Goal: Information Seeking & Learning: Learn about a topic

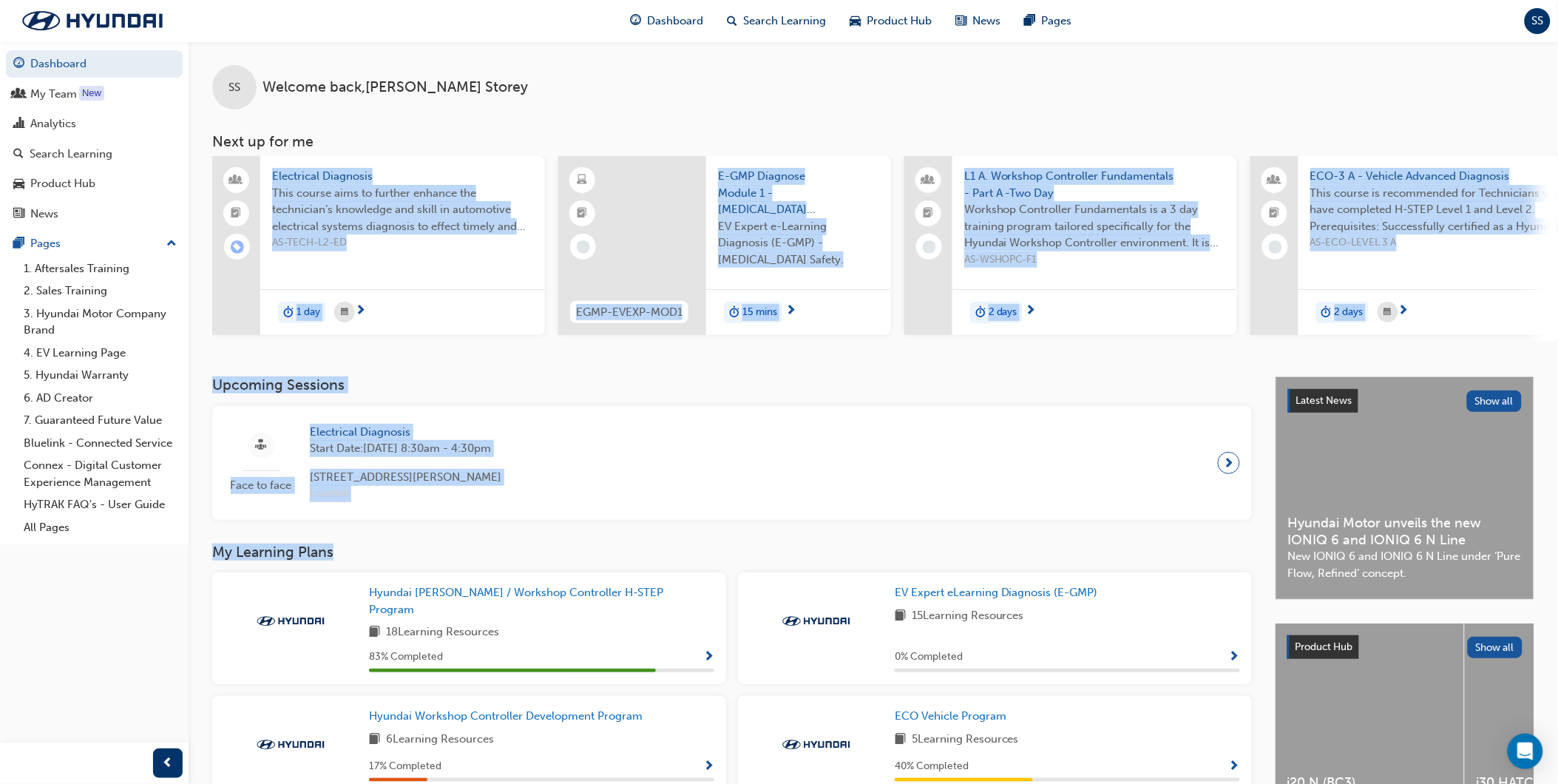
drag, startPoint x: 656, startPoint y: 532, endPoint x: 220, endPoint y: 372, distance: 464.4
click at [220, 372] on div "SS Welcome back , [PERSON_NAME] Next up for me Electrical Diagnosis This course…" at bounding box center [873, 545] width 1370 height 1006
click at [220, 375] on div "SS Welcome back , [PERSON_NAME] Next up for me Electrical Diagnosis This course…" at bounding box center [873, 209] width 1370 height 335
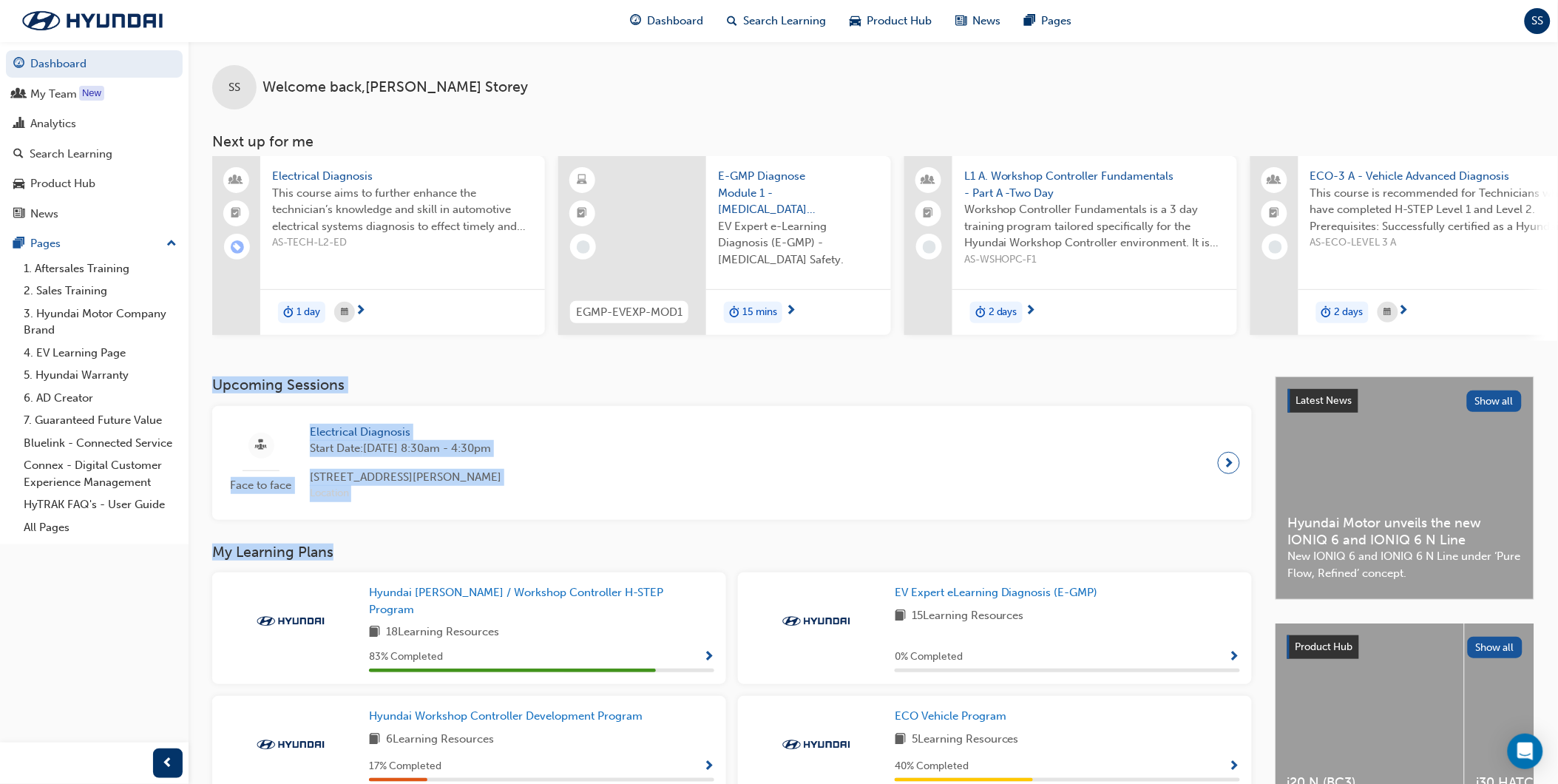
drag, startPoint x: 212, startPoint y: 387, endPoint x: 409, endPoint y: 536, distance: 247.0
click at [409, 536] on div "Upcoming Sessions Face to face Electrical Diagnosis Start Date: [DATE] 8:30am -…" at bounding box center [744, 712] width 1063 height 671
drag, startPoint x: 409, startPoint y: 536, endPoint x: 415, endPoint y: 494, distance: 42.4
click at [409, 536] on div "Upcoming Sessions Face to face Electrical Diagnosis Start Date: [DATE] 8:30am -…" at bounding box center [744, 712] width 1063 height 671
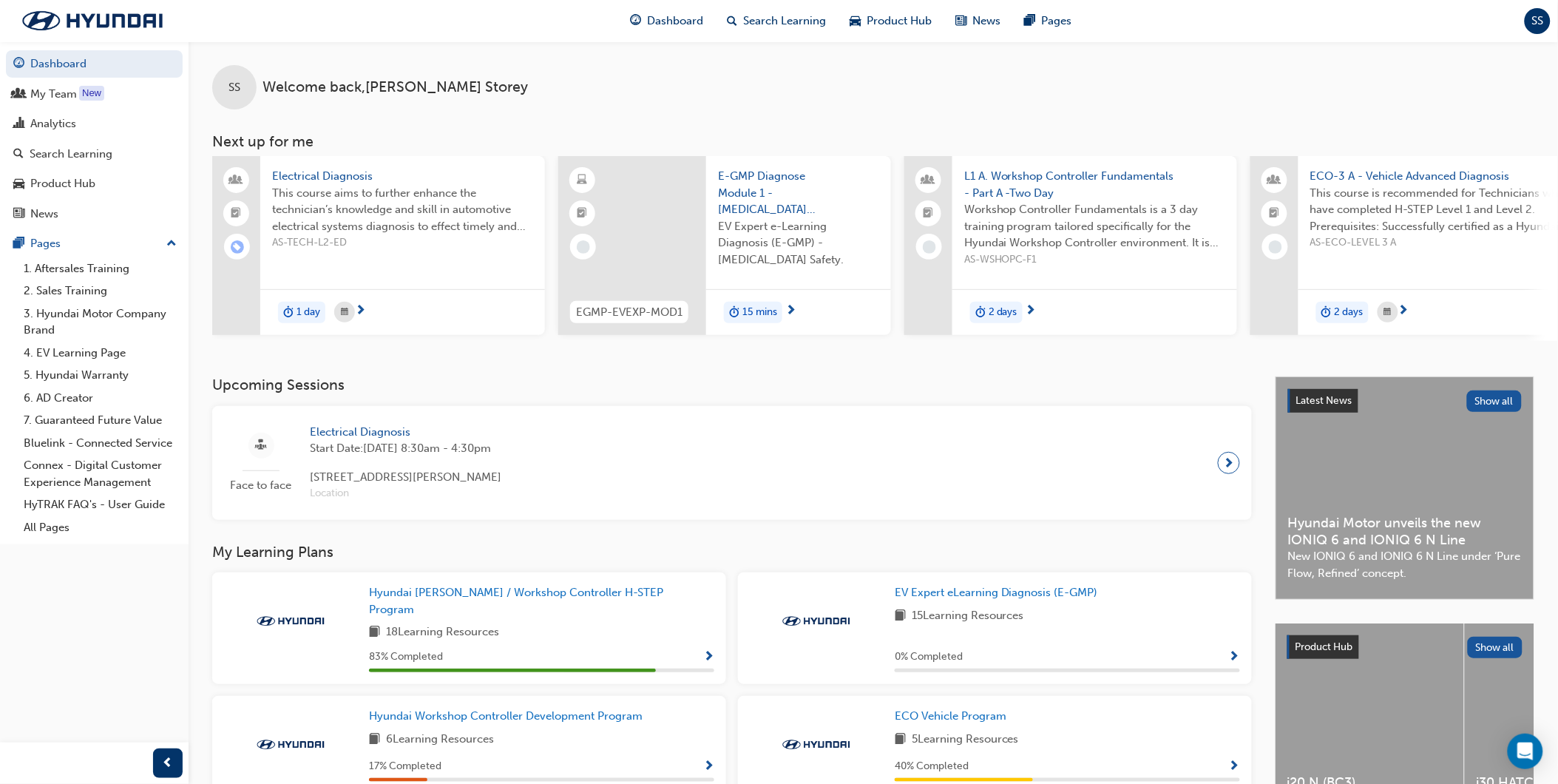
click at [744, 178] on span "E-GMP Diagnose Module 1 - [MEDICAL_DATA] Safety" at bounding box center [798, 192] width 161 height 50
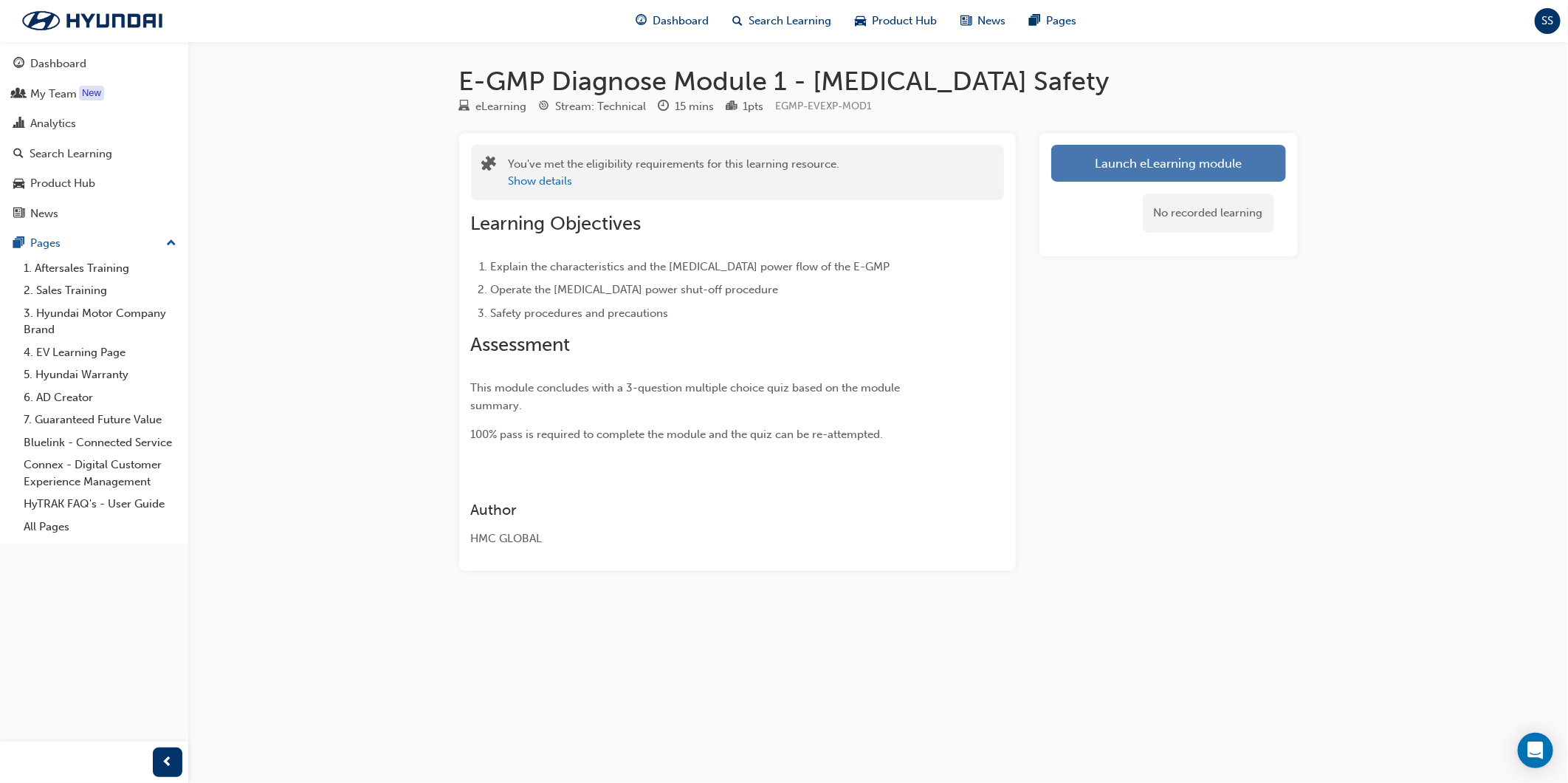
click at [1211, 178] on link "Launch eLearning module" at bounding box center [1168, 162] width 235 height 37
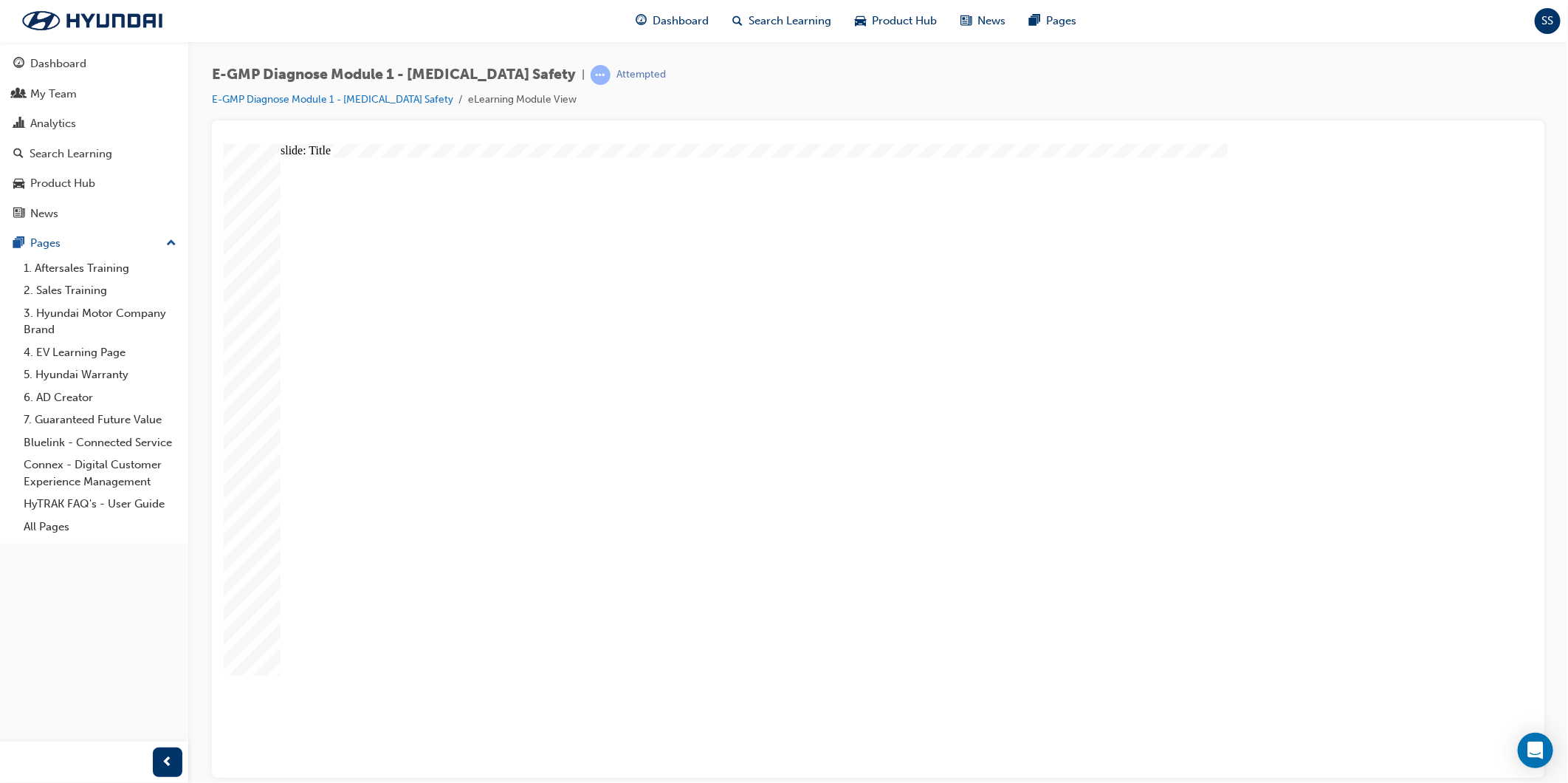
drag, startPoint x: 1086, startPoint y: 722, endPoint x: 1090, endPoint y: 732, distance: 10.8
